Goal: Information Seeking & Learning: Learn about a topic

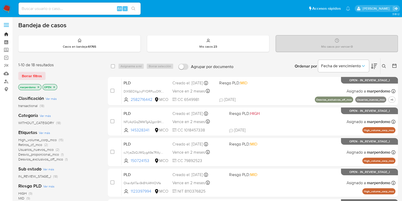
click at [7, 35] on link "Bandeja" at bounding box center [30, 34] width 61 height 8
click at [383, 65] on icon at bounding box center [384, 66] width 4 height 4
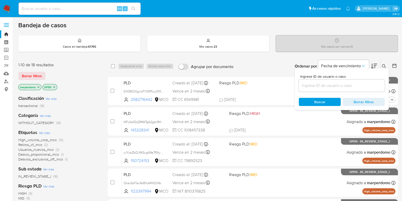
click at [338, 85] on input at bounding box center [342, 85] width 86 height 7
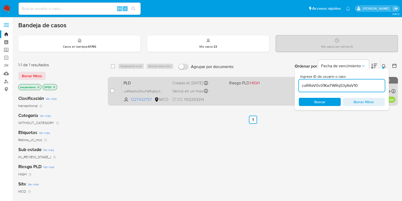
click at [146, 87] on div "PLD coRReV0c01KwTWRq53yXeV10 1227432757 MCO Riesgo PLD: HIGH Creado el: 12/08/2…" at bounding box center [259, 91] width 274 height 26
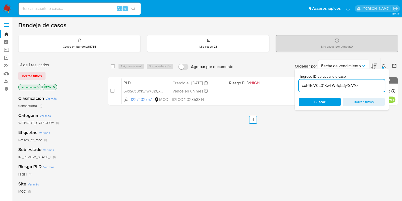
click at [341, 85] on input "coRReV0c01KwTWRq53yXeV10" at bounding box center [342, 85] width 86 height 7
paste input "s9mC5hDr9BZ7kdV0BQaRAd2D"
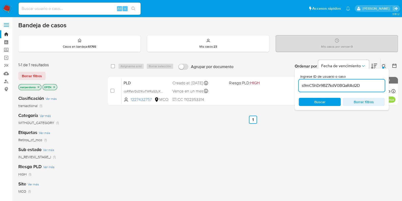
type input "s9mC5hDr9BZ7kdV0BQaRAd2D"
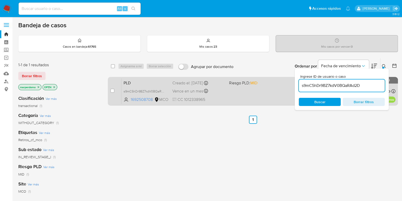
click at [157, 81] on span "PLD" at bounding box center [146, 82] width 45 height 7
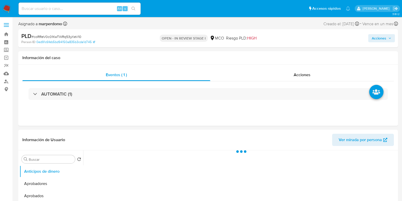
select select "10"
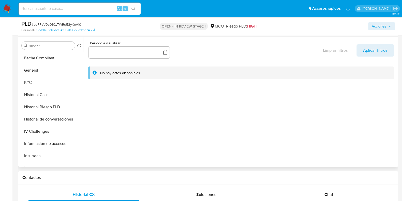
scroll to position [159, 0]
click at [41, 92] on button "Historial Casos" at bounding box center [50, 94] width 60 height 12
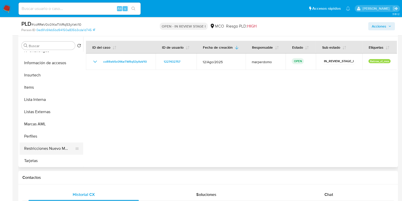
scroll to position [240, 0]
click at [49, 147] on button "Restricciones Nuevo Mundo" at bounding box center [50, 148] width 60 height 12
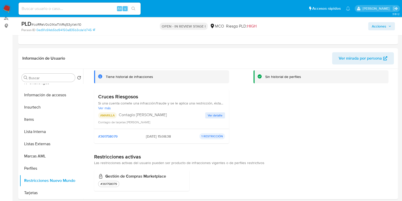
scroll to position [239, 0]
click at [212, 114] on span "Ver detalle" at bounding box center [215, 115] width 15 height 5
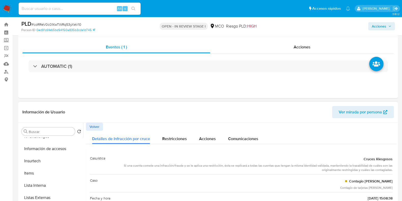
scroll to position [0, 0]
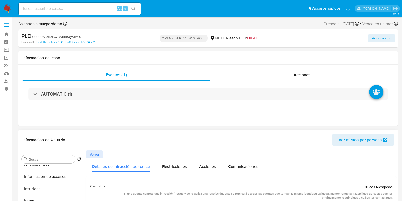
click at [94, 153] on span "Volver" at bounding box center [95, 154] width 10 height 7
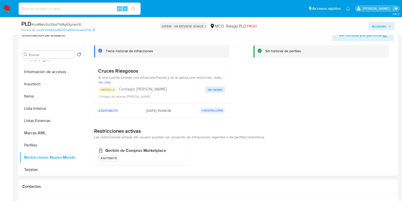
scroll to position [95, 0]
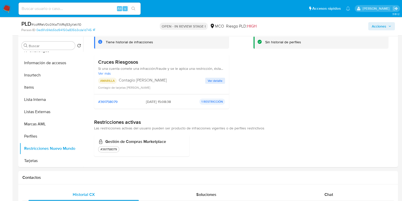
drag, startPoint x: 95, startPoint y: 128, endPoint x: 275, endPoint y: 128, distance: 179.7
click at [275, 128] on div "Restricciones activas Las restricciones activas del usuario pueden ser producto…" at bounding box center [241, 125] width 295 height 12
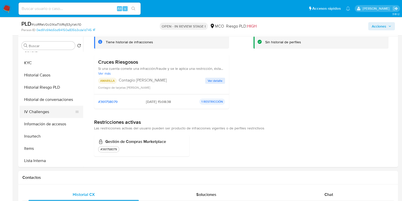
scroll to position [176, 0]
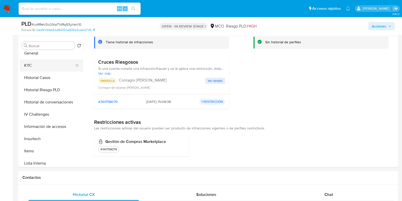
click at [34, 65] on button "KYC" at bounding box center [50, 65] width 60 height 12
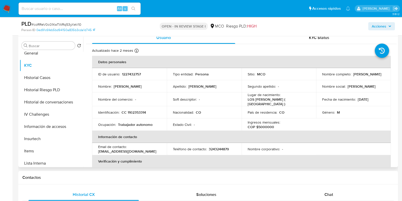
scroll to position [0, 0]
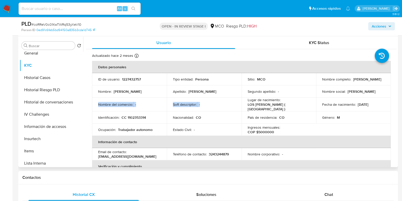
drag, startPoint x: 98, startPoint y: 104, endPoint x: 201, endPoint y: 104, distance: 103.1
click at [201, 104] on tr "Nombre del comercio : - Soft descriptor : - Lugar de nacimiento : LOS SANTOS ( …" at bounding box center [241, 105] width 299 height 14
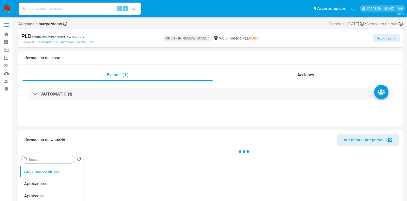
select select "10"
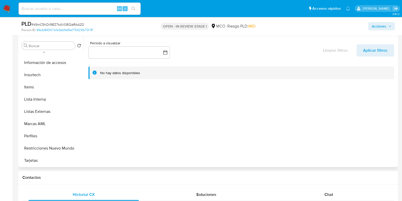
scroll to position [240, 0]
click at [44, 149] on button "Restricciones Nuevo Mundo" at bounding box center [50, 148] width 60 height 12
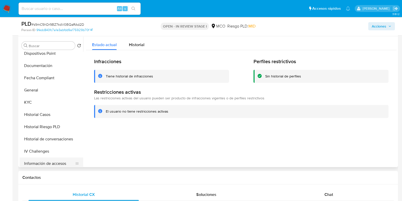
scroll to position [112, 0]
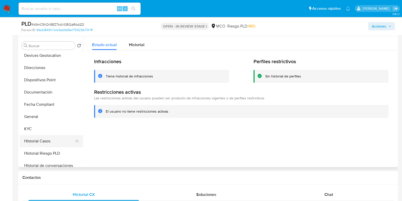
click at [49, 142] on button "Historial Casos" at bounding box center [50, 141] width 60 height 12
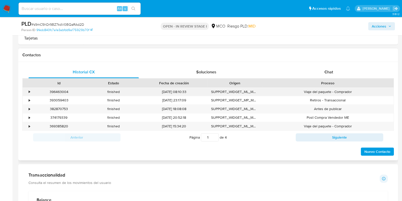
scroll to position [223, 0]
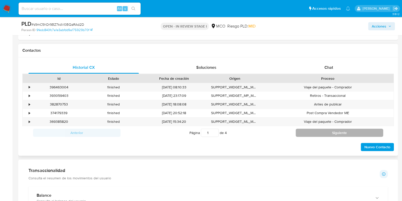
click at [339, 132] on button "Siguiente" at bounding box center [340, 133] width 88 height 8
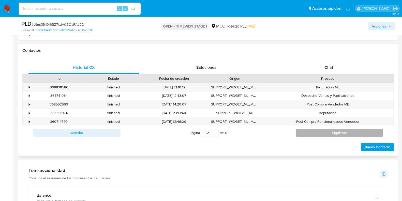
click at [339, 131] on button "Siguiente" at bounding box center [340, 133] width 88 height 8
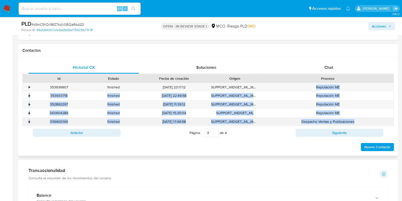
drag, startPoint x: 315, startPoint y: 87, endPoint x: 370, endPoint y: 122, distance: 65.2
click at [370, 122] on div "• 353936907 finished [DATE] 23:17:12 SUPPORT_WIDGET_ML_MOBILE Reputación ME • 3…" at bounding box center [208, 104] width 372 height 43
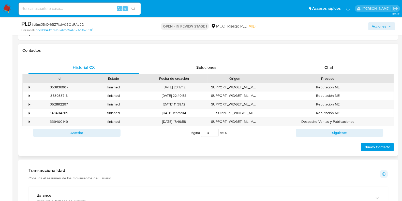
click at [298, 147] on div "Nuevo Contacto" at bounding box center [208, 145] width 372 height 12
click at [344, 132] on button "Siguiente" at bounding box center [340, 133] width 88 height 8
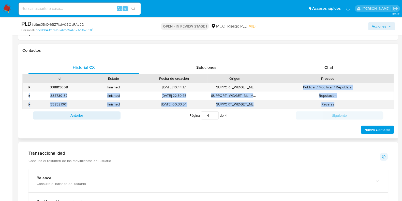
drag, startPoint x: 302, startPoint y: 87, endPoint x: 341, endPoint y: 106, distance: 44.4
click at [341, 106] on div "• 338813008 finished [DATE] 10:44:17 SUPPORT_WIDGET_ML Publicar / Modificar / R…" at bounding box center [208, 96] width 372 height 26
click at [327, 103] on div "Reversa" at bounding box center [328, 104] width 132 height 8
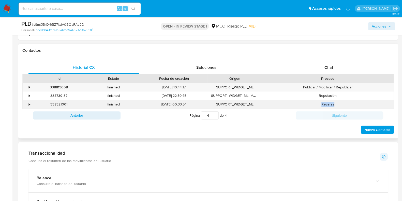
click at [327, 103] on div "Reversa" at bounding box center [328, 104] width 132 height 8
click at [300, 128] on div "Nuevo Contacto" at bounding box center [208, 128] width 372 height 12
drag, startPoint x: 303, startPoint y: 87, endPoint x: 354, endPoint y: 88, distance: 50.4
click at [354, 88] on div "Publicar / Modificar / Republicar" at bounding box center [328, 87] width 132 height 8
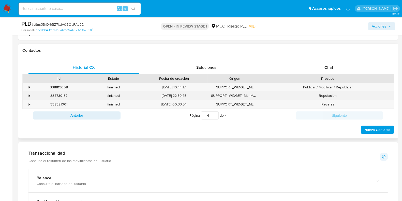
click at [338, 95] on div "Reputación" at bounding box center [328, 95] width 132 height 8
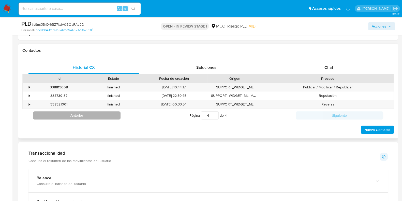
click at [111, 115] on button "Anterior" at bounding box center [77, 115] width 88 height 8
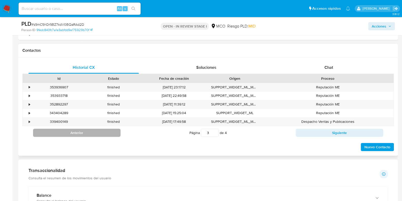
click at [96, 131] on button "Anterior" at bounding box center [77, 133] width 88 height 8
click at [98, 130] on button "Anterior" at bounding box center [77, 133] width 88 height 8
type input "1"
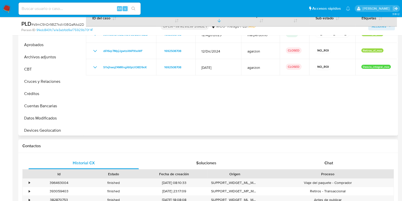
scroll to position [0, 0]
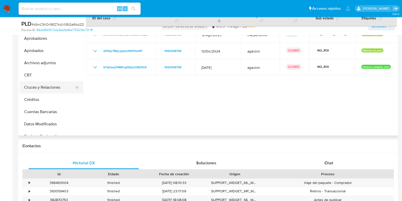
click at [37, 88] on button "Cruces y Relaciones" at bounding box center [50, 87] width 60 height 12
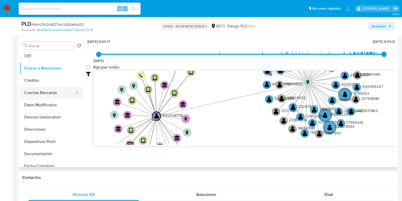
scroll to position [63, 0]
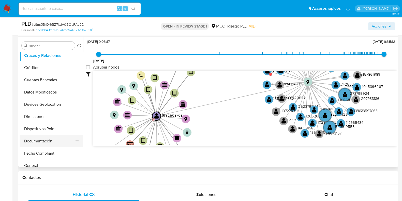
click at [47, 135] on button "Documentación" at bounding box center [50, 141] width 60 height 12
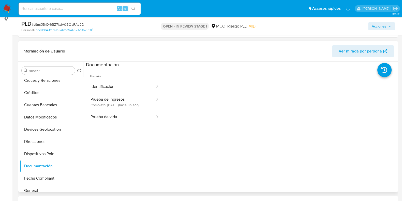
scroll to position [32, 0]
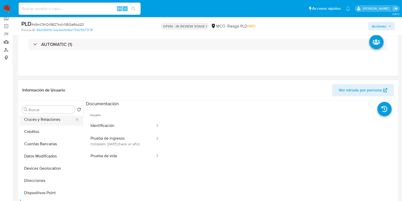
click at [43, 120] on button "Cruces y Relaciones" at bounding box center [50, 119] width 60 height 12
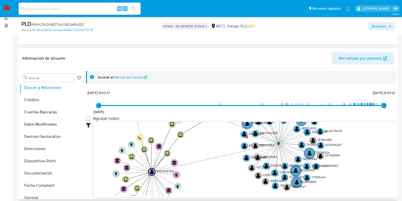
scroll to position [19, 0]
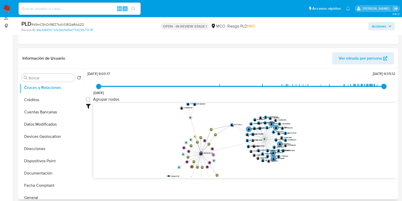
drag, startPoint x: 173, startPoint y: 118, endPoint x: 173, endPoint y: 134, distance: 15.3
click at [173, 134] on icon "device-66207ca876e48bbb86999063  user-1692508708  1692508708 D device-62139ba…" at bounding box center [245, 140] width 304 height 74
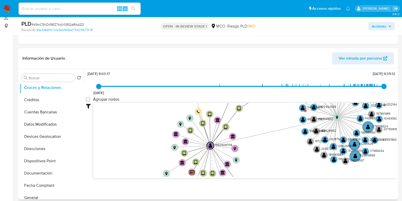
drag, startPoint x: 220, startPoint y: 143, endPoint x: 266, endPoint y: 151, distance: 47.2
click at [266, 151] on icon "device-66207ca876e48bbb86999063  user-1692508708  1692508708 D device-62139ba…" at bounding box center [245, 140] width 304 height 74
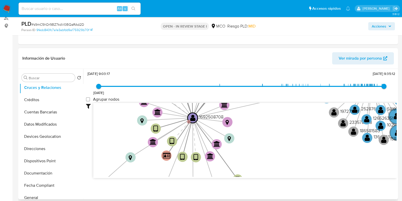
drag, startPoint x: 245, startPoint y: 155, endPoint x: 247, endPoint y: 132, distance: 23.8
click at [247, 132] on icon "device-66207ca876e48bbb86999063  user-1692508708  1692508708 D device-62139ba…" at bounding box center [245, 140] width 304 height 74
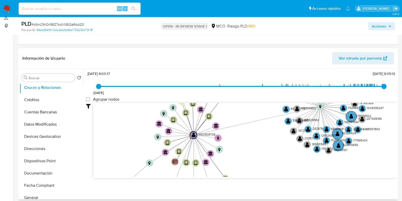
drag, startPoint x: 280, startPoint y: 131, endPoint x: 263, endPoint y: 140, distance: 19.6
click at [263, 140] on icon "device-66207ca876e48bbb86999063  user-1692508708  1692508708 D device-62139ba…" at bounding box center [245, 140] width 304 height 74
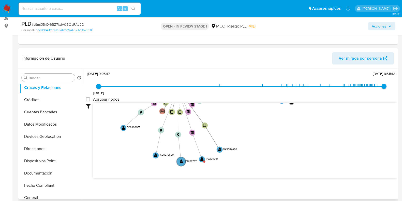
drag, startPoint x: 233, startPoint y: 162, endPoint x: 220, endPoint y: 116, distance: 47.6
click at [220, 116] on icon "device-66207ca876e48bbb86999063  user-1692508708  1692508708 D device-62139ba…" at bounding box center [245, 140] width 304 height 74
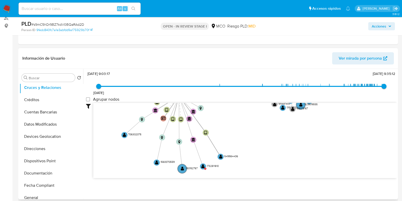
drag, startPoint x: 222, startPoint y: 113, endPoint x: 223, endPoint y: 120, distance: 6.9
click at [223, 120] on icon "device-66207ca876e48bbb86999063  user-1692508708  1692508708 D device-62139ba…" at bounding box center [245, 140] width 304 height 74
click at [235, 124] on icon "device-66207ca876e48bbb86999063  user-1692508708  1692508708 D device-62139ba…" at bounding box center [245, 140] width 304 height 74
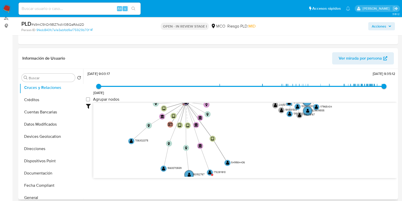
drag, startPoint x: 233, startPoint y: 126, endPoint x: 240, endPoint y: 132, distance: 9.2
click at [240, 132] on icon "device-66207ca876e48bbb86999063  user-1692508708  1692508708 D device-62139ba…" at bounding box center [245, 140] width 304 height 74
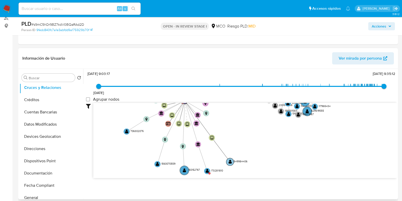
drag, startPoint x: 244, startPoint y: 162, endPoint x: 247, endPoint y: 161, distance: 2.7
click at [247, 161] on text "549984406" at bounding box center [241, 161] width 14 height 4
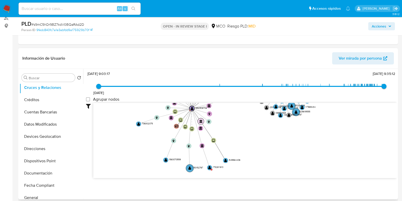
click at [200, 122] on circle at bounding box center [201, 121] width 6 height 6
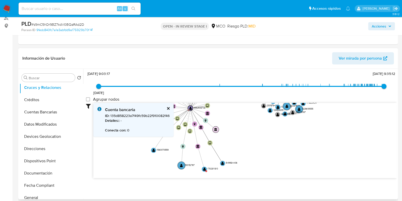
drag, startPoint x: 200, startPoint y: 122, endPoint x: 215, endPoint y: 130, distance: 16.7
click at [215, 130] on text "" at bounding box center [215, 129] width 3 height 3
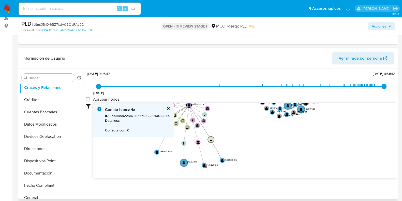
click at [211, 139] on text "" at bounding box center [211, 140] width 3 height 4
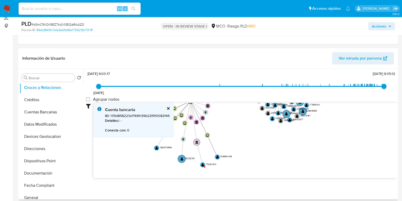
click at [197, 142] on text "" at bounding box center [197, 141] width 3 height 3
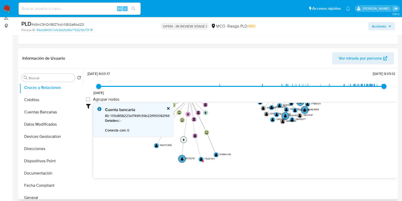
click at [185, 139] on circle at bounding box center [184, 139] width 6 height 6
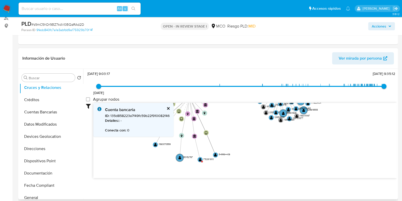
click at [167, 108] on button "cerrar" at bounding box center [167, 108] width 3 height 3
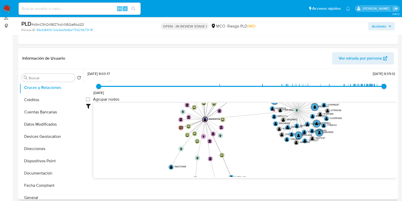
drag, startPoint x: 145, startPoint y: 122, endPoint x: 161, endPoint y: 144, distance: 27.4
click at [161, 144] on icon "device-66207ca876e48bbb86999063  user-1692508708  1692508708 D device-62139ba…" at bounding box center [245, 140] width 304 height 74
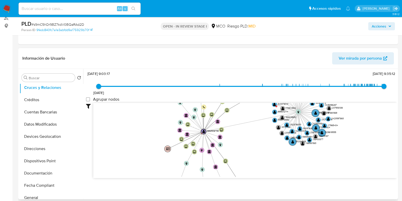
drag, startPoint x: 182, startPoint y: 127, endPoint x: 169, endPoint y: 148, distance: 24.9
click at [169, 148] on text "" at bounding box center [168, 148] width 4 height 3
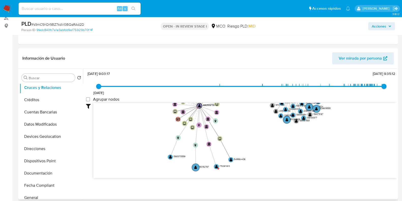
drag, startPoint x: 246, startPoint y: 156, endPoint x: 239, endPoint y: 135, distance: 21.8
click at [239, 135] on icon "device-66207ca876e48bbb86999063  user-1692508708  1692508708 D device-62139ba…" at bounding box center [245, 140] width 304 height 74
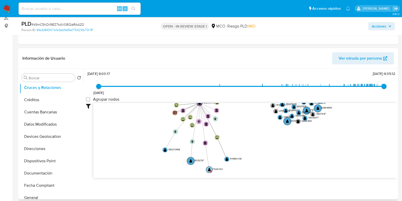
drag, startPoint x: 216, startPoint y: 165, endPoint x: 209, endPoint y: 169, distance: 7.8
click at [209, 169] on text "" at bounding box center [209, 170] width 3 height 4
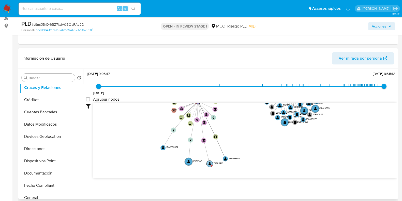
click at [216, 162] on text "1732811810" at bounding box center [218, 162] width 10 height 3
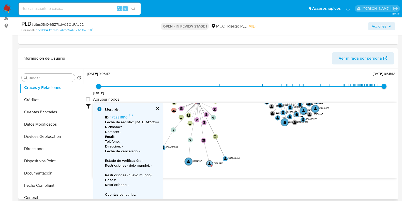
click at [216, 162] on text "1732811810" at bounding box center [218, 162] width 10 height 3
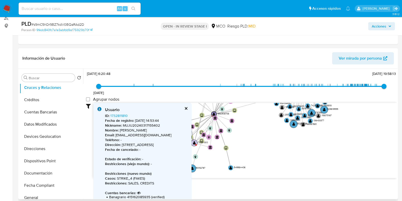
type input "1629458448000"
type input "1758502693000"
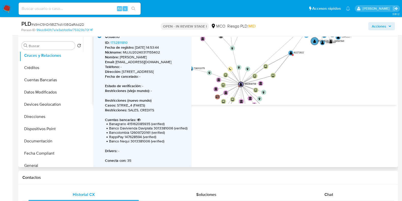
scroll to position [33, 0]
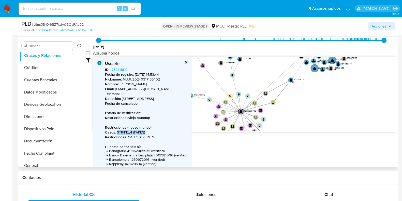
drag, startPoint x: 117, startPoint y: 138, endPoint x: 145, endPoint y: 137, distance: 28.8
click at [145, 135] on p "Casos : STRIKE_4 (FAKES)" at bounding box center [146, 132] width 82 height 5
click at [139, 139] on p "Restricciones : SALES, CREDITS" at bounding box center [146, 137] width 82 height 5
click at [141, 135] on p "Casos : STRIKE_4 (FAKES)" at bounding box center [146, 132] width 82 height 5
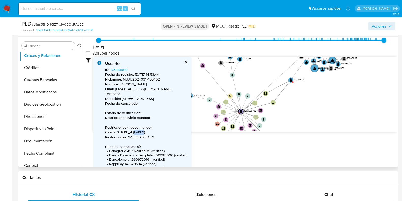
click at [141, 135] on p "Casos : STRIKE_4 (FAKES)" at bounding box center [146, 132] width 82 height 5
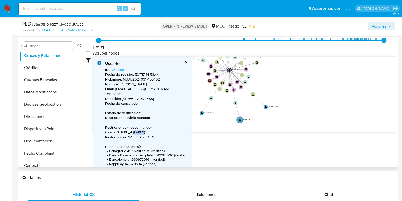
drag, startPoint x: 283, startPoint y: 112, endPoint x: 270, endPoint y: 70, distance: 44.4
click at [270, 70] on icon "device-66207ca876e48bbb86999063  user-1692508708  1692508708 D device-62139ba…" at bounding box center [245, 94] width 304 height 74
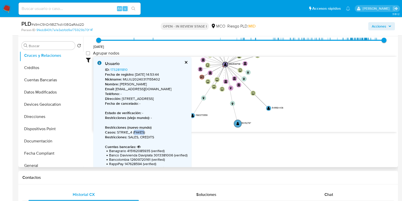
click at [188, 61] on button "cerrar" at bounding box center [185, 62] width 3 height 3
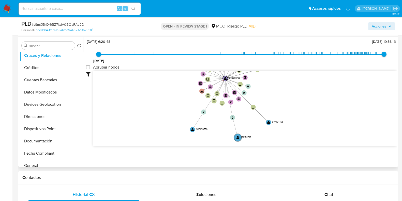
scroll to position [19, 0]
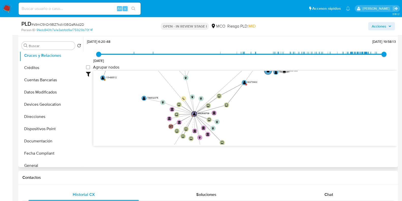
drag, startPoint x: 220, startPoint y: 118, endPoint x: 189, endPoint y: 154, distance: 47.1
click at [189, 154] on div "Filtros Confianza alta Device Tarjeta Persona validada Teléfono validado Confia…" at bounding box center [241, 118] width 311 height 94
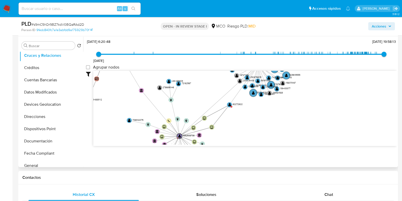
drag, startPoint x: 202, startPoint y: 81, endPoint x: 188, endPoint y: 103, distance: 26.6
click at [188, 103] on icon "device-66207ca876e48bbb86999063  user-1692508708  1692508708 D device-62139ba…" at bounding box center [245, 108] width 304 height 74
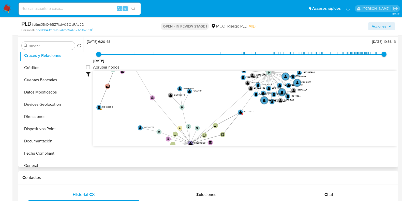
drag, startPoint x: 196, startPoint y: 85, endPoint x: 206, endPoint y: 91, distance: 12.1
click at [206, 91] on icon "device-66207ca876e48bbb86999063  user-1692508708  1692508708 D device-62139ba…" at bounding box center [245, 108] width 304 height 74
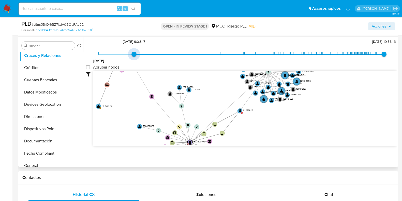
drag, startPoint x: 100, startPoint y: 53, endPoint x: 128, endPoint y: 53, distance: 28.0
click at [128, 53] on span "[DATE] [DATE] 9:03:17 [DATE] 19:58:13" at bounding box center [242, 54] width 286 height 8
type input "1629458448000"
drag, startPoint x: 135, startPoint y: 54, endPoint x: 101, endPoint y: 54, distance: 34.4
click at [101, 54] on span "[DATE] 6:20:48" at bounding box center [98, 54] width 5 height 5
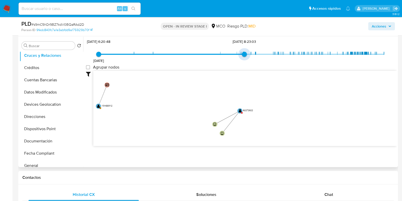
drag, startPoint x: 384, startPoint y: 53, endPoint x: 246, endPoint y: 54, distance: 138.2
click at [246, 54] on span "[DATE] 8:23:03" at bounding box center [244, 54] width 5 height 5
drag, startPoint x: 255, startPoint y: 110, endPoint x: 253, endPoint y: 69, distance: 41.0
click at [253, 69] on div "[DATE] [DATE] 6:20:48 [DATE] 8:23:03 Agrupar nodos Filtros Confianza alta Devic…" at bounding box center [241, 101] width 311 height 127
drag, startPoint x: 243, startPoint y: 53, endPoint x: 261, endPoint y: 53, distance: 18.3
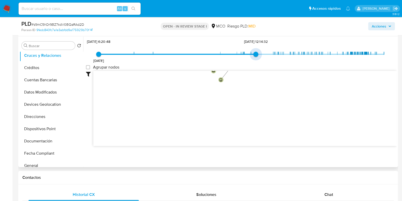
click at [261, 53] on span "[DATE] [DATE] 6:20:48 [DATE] 12:14:32" at bounding box center [242, 54] width 286 height 8
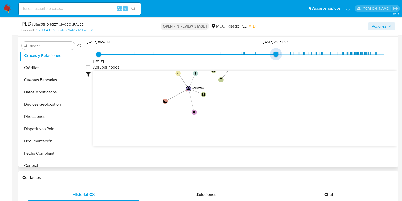
type input "1710706431000"
drag, startPoint x: 253, startPoint y: 53, endPoint x: 277, endPoint y: 54, distance: 24.2
click at [277, 54] on span "[DATE] 15:13:51" at bounding box center [278, 54] width 5 height 5
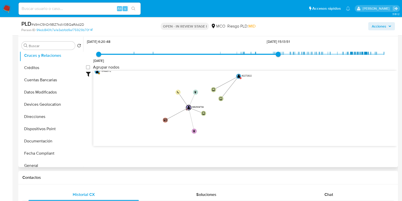
drag, startPoint x: 246, startPoint y: 102, endPoint x: 246, endPoint y: 120, distance: 18.8
click at [246, 120] on icon "device-66207ca876e48bbb86999063  user-1692508708  1692508708 D device-62139ba…" at bounding box center [245, 108] width 304 height 74
click at [38, 64] on button "Créditos" at bounding box center [50, 68] width 60 height 12
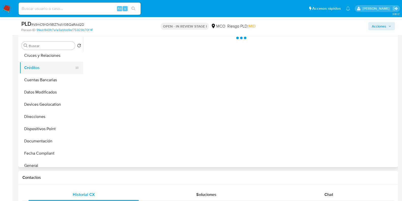
scroll to position [0, 0]
click at [40, 55] on button "Cruces y Relaciones" at bounding box center [50, 55] width 60 height 12
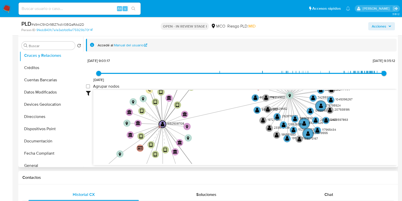
drag, startPoint x: 212, startPoint y: 143, endPoint x: 223, endPoint y: 133, distance: 14.9
click at [223, 133] on icon "device-66207ca876e48bbb86999063  user-1692508708  1692508708 D device-62139ba…" at bounding box center [245, 127] width 304 height 74
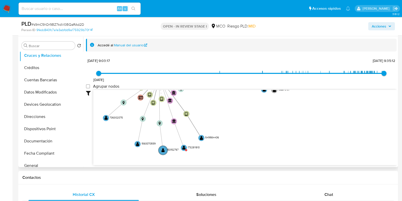
drag, startPoint x: 221, startPoint y: 141, endPoint x: 209, endPoint y: 93, distance: 49.5
click at [209, 93] on icon "device-66207ca876e48bbb86999063  user-1692508708  1692508708 D device-62139ba…" at bounding box center [245, 127] width 304 height 74
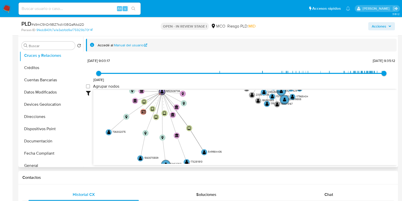
drag, startPoint x: 255, startPoint y: 109, endPoint x: 258, endPoint y: 123, distance: 14.5
click at [258, 123] on icon "device-66207ca876e48bbb86999063  user-1692508708  1692508708 D device-62139ba…" at bounding box center [245, 127] width 304 height 74
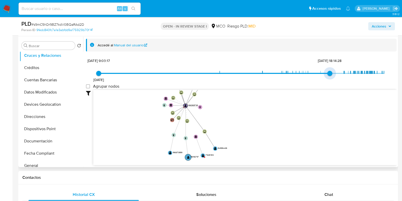
drag, startPoint x: 383, startPoint y: 72, endPoint x: 329, endPoint y: 74, distance: 54.2
click at [329, 74] on span "[DATE] 18:14:28" at bounding box center [330, 73] width 5 height 5
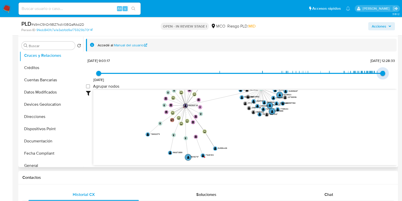
type input "1755182112000"
drag, startPoint x: 328, startPoint y: 72, endPoint x: 385, endPoint y: 72, distance: 56.3
click at [385, 72] on span "[DATE] 9:35:12" at bounding box center [384, 73] width 5 height 5
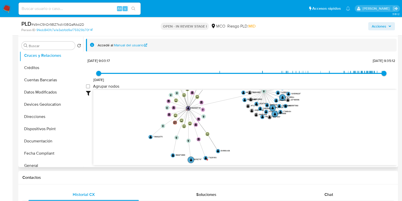
drag, startPoint x: 323, startPoint y: 115, endPoint x: 326, endPoint y: 117, distance: 3.8
click at [326, 117] on icon "device-66207ca876e48bbb86999063  user-1692508708  1692508708 D device-62139ba…" at bounding box center [245, 127] width 304 height 74
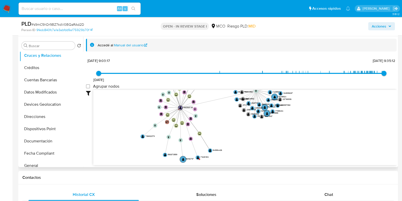
drag, startPoint x: 323, startPoint y: 113, endPoint x: 318, endPoint y: 110, distance: 5.6
click at [318, 110] on icon "device-66207ca876e48bbb86999063  user-1692508708  1692508708 D device-62139ba…" at bounding box center [245, 127] width 304 height 74
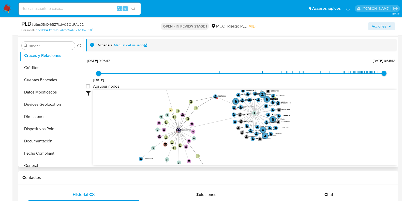
drag, startPoint x: 336, startPoint y: 102, endPoint x: 334, endPoint y: 125, distance: 22.5
click at [334, 125] on icon "device-66207ca876e48bbb86999063  user-1692508708  1692508708 D device-62139ba…" at bounding box center [245, 127] width 304 height 74
click at [215, 96] on text "" at bounding box center [216, 96] width 2 height 3
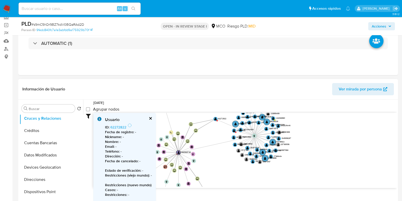
scroll to position [32, 0]
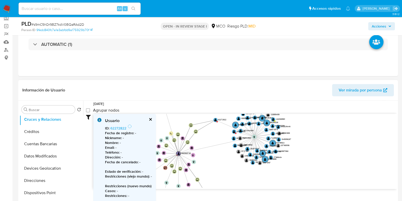
click at [151, 118] on button "cerrar" at bounding box center [150, 119] width 3 height 3
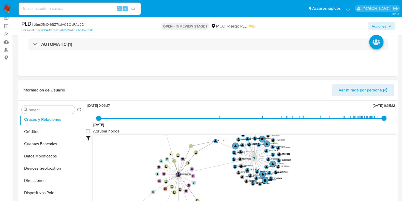
scroll to position [19, 0]
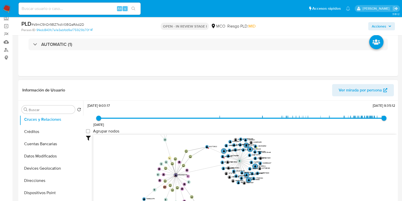
drag, startPoint x: 160, startPoint y: 164, endPoint x: 136, endPoint y: 168, distance: 23.9
click at [136, 168] on icon "device-66207ca876e48bbb86999063  user-1692508708  1692508708 D device-62139ba…" at bounding box center [245, 172] width 304 height 74
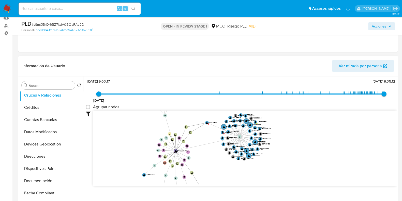
scroll to position [95, 0]
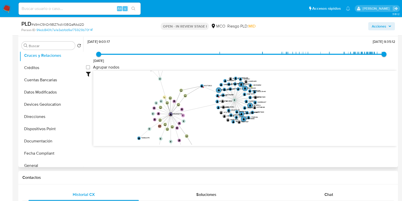
drag, startPoint x: 277, startPoint y: 104, endPoint x: 272, endPoint y: 107, distance: 5.9
click at [272, 107] on icon "device-66207ca876e48bbb86999063  user-1692508708  1692508708 D device-62139ba…" at bounding box center [245, 108] width 304 height 74
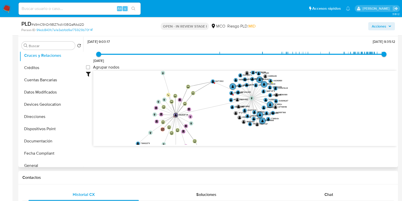
drag, startPoint x: 284, startPoint y: 103, endPoint x: 308, endPoint y: 105, distance: 24.5
click at [308, 105] on icon "device-66207ca876e48bbb86999063  user-1692508708  1692508708 D device-62139ba…" at bounding box center [245, 108] width 304 height 74
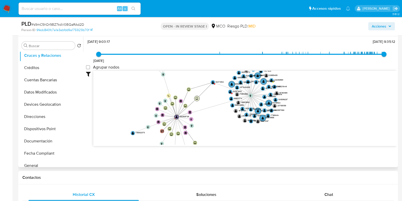
drag, startPoint x: 192, startPoint y: 93, endPoint x: 196, endPoint y: 99, distance: 6.6
click at [196, 99] on text "" at bounding box center [197, 98] width 2 height 3
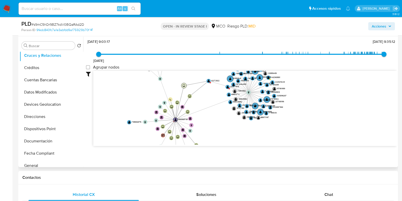
drag, startPoint x: 186, startPoint y: 89, endPoint x: 184, endPoint y: 85, distance: 4.3
click at [184, 85] on text "" at bounding box center [184, 85] width 2 height 3
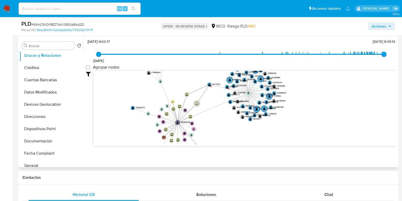
drag, startPoint x: 190, startPoint y: 96, endPoint x: 196, endPoint y: 102, distance: 8.6
click at [196, 102] on text "" at bounding box center [197, 103] width 2 height 3
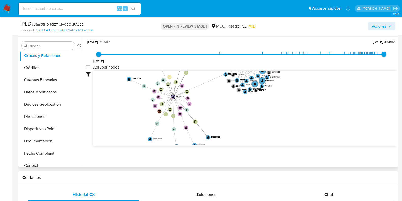
drag, startPoint x: 215, startPoint y: 127, endPoint x: 211, endPoint y: 102, distance: 25.3
click at [211, 102] on icon "device-66207ca876e48bbb86999063  user-1692508708  1692508708 D device-62139ba…" at bounding box center [245, 108] width 304 height 74
drag, startPoint x: 179, startPoint y: 113, endPoint x: 184, endPoint y: 114, distance: 4.9
click at [184, 114] on text "" at bounding box center [185, 115] width 3 height 3
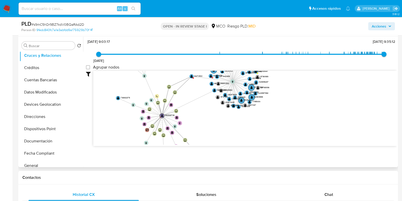
drag, startPoint x: 227, startPoint y: 111, endPoint x: 215, endPoint y: 132, distance: 24.3
click at [215, 132] on icon "device-66207ca876e48bbb86999063  user-1692508708  1692508708 D device-62139ba…" at bounding box center [245, 108] width 304 height 74
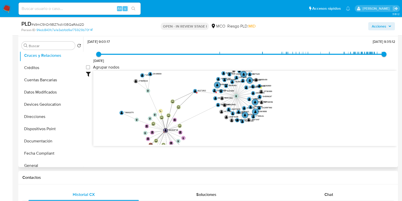
drag, startPoint x: 208, startPoint y: 118, endPoint x: 189, endPoint y: 112, distance: 20.3
click at [209, 118] on icon "device-66207ca876e48bbb86999063  user-1692508708  1692508708 D device-62139ba…" at bounding box center [245, 108] width 304 height 74
click at [203, 91] on text "62272822" at bounding box center [202, 91] width 8 height 3
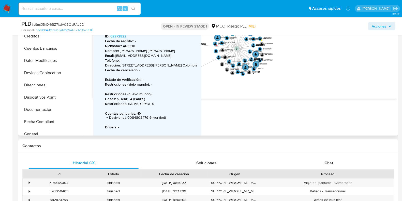
scroll to position [43, 0]
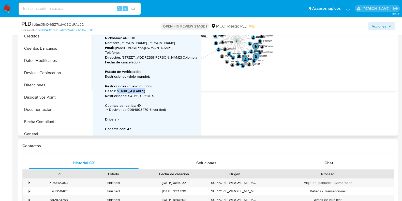
drag, startPoint x: 117, startPoint y: 91, endPoint x: 145, endPoint y: 90, distance: 28.3
click at [145, 90] on p "Casos : STRIKE_4 (FAKES)" at bounding box center [151, 91] width 92 height 5
click at [243, 81] on icon "device-66207ca876e48bbb86999063  user-1692508708  1692508708 D device-62139ba…" at bounding box center [245, 53] width 304 height 74
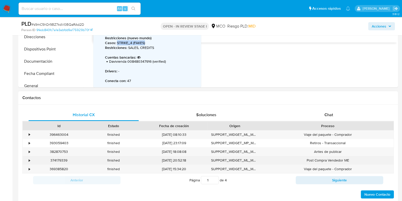
scroll to position [191, 0]
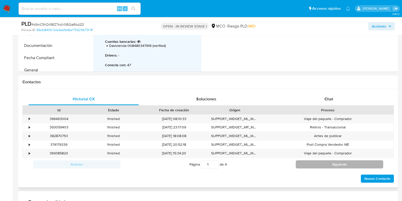
click at [349, 165] on button "Siguiente" at bounding box center [340, 164] width 88 height 8
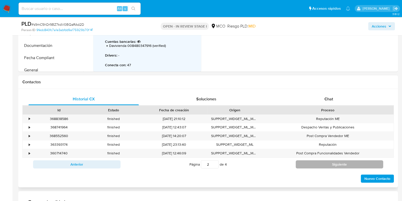
click at [349, 165] on button "Siguiente" at bounding box center [340, 164] width 88 height 8
click at [334, 163] on button "Siguiente" at bounding box center [340, 164] width 88 height 8
type input "4"
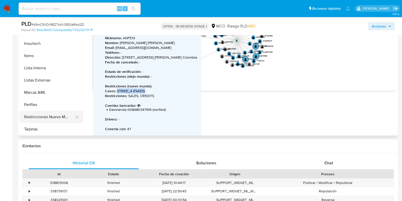
scroll to position [240, 0]
click at [41, 115] on button "Restricciones Nuevo Mundo" at bounding box center [50, 116] width 60 height 12
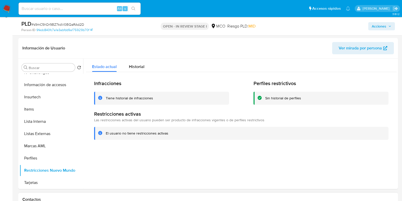
scroll to position [63, 0]
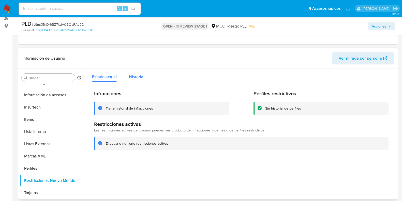
click at [131, 74] on span "Historial" at bounding box center [137, 77] width 16 height 6
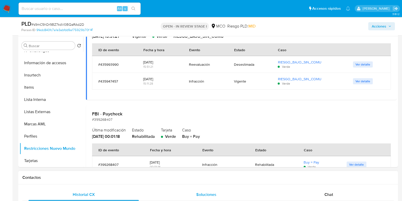
scroll to position [32, 0]
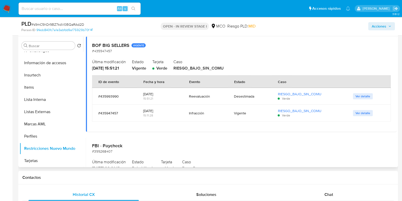
click at [110, 47] on h2 "BOF BIG SELLERS VIGENTE" at bounding box center [241, 46] width 299 height 6
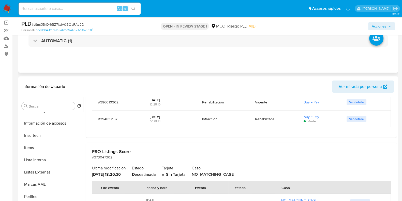
scroll to position [32, 0]
